Goal: Navigation & Orientation: Find specific page/section

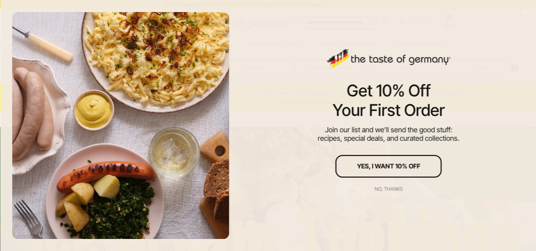
click at [383, 186] on div "No, thanks" at bounding box center [388, 188] width 28 height 5
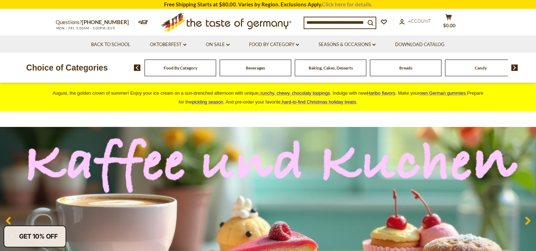
click at [333, 3] on link "Click here for details." at bounding box center [347, 4] width 50 height 6
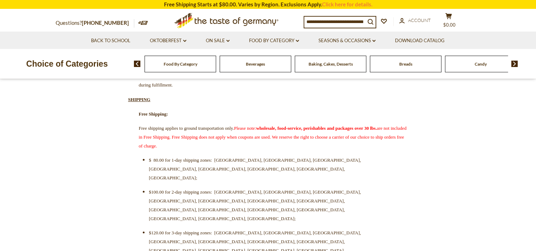
scroll to position [212, 0]
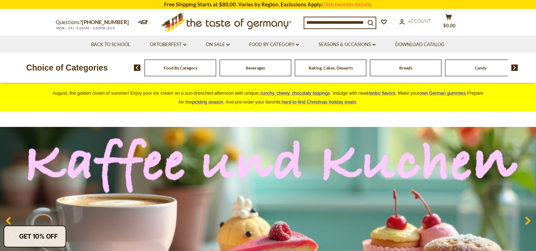
click at [193, 69] on span "Food By Category" at bounding box center [181, 67] width 34 height 5
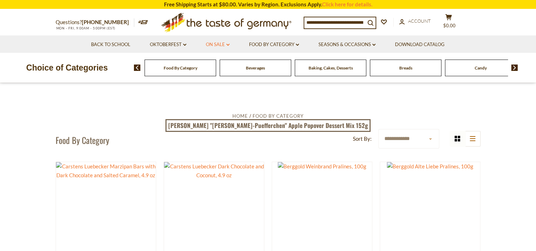
click at [229, 46] on icon "dropdown_arrow" at bounding box center [227, 45] width 3 height 2
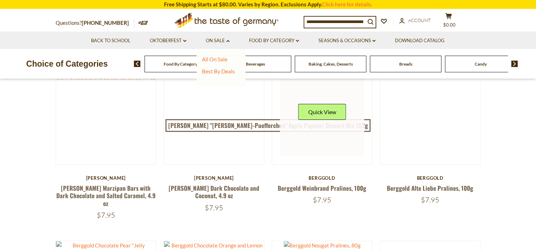
scroll to position [142, 0]
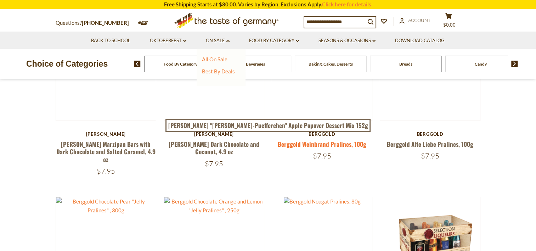
click at [326, 143] on link "Berggold Weinbrand Pralines, 100g" at bounding box center [322, 144] width 89 height 9
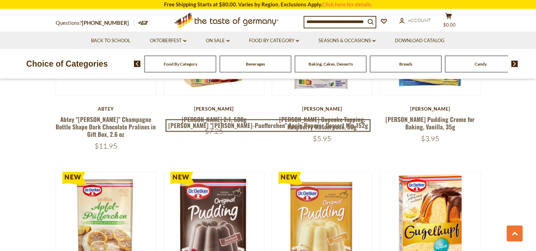
scroll to position [1381, 0]
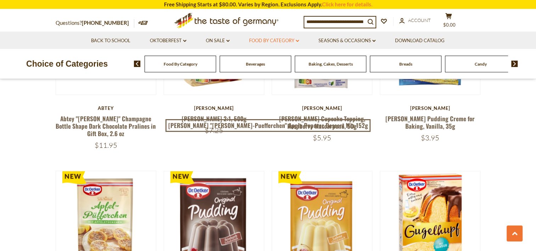
click at [297, 41] on icon at bounding box center [297, 41] width 3 height 2
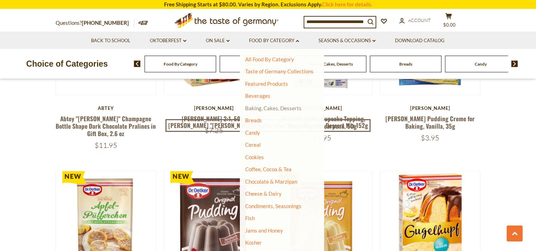
click at [273, 109] on link "Baking, Cakes, Desserts" at bounding box center [273, 108] width 56 height 6
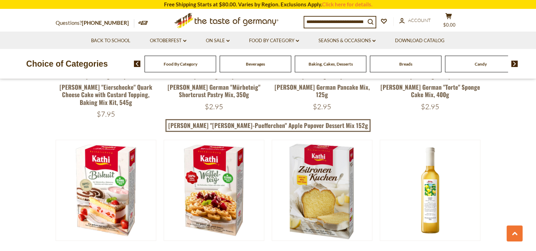
scroll to position [921, 0]
